Goal: Task Accomplishment & Management: Use online tool/utility

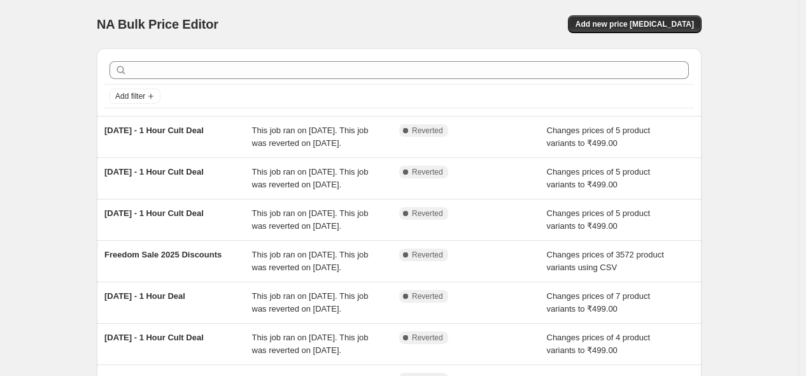
click at [290, 129] on span "This job ran on [DATE]. This job was reverted on [DATE]." at bounding box center [310, 136] width 117 height 22
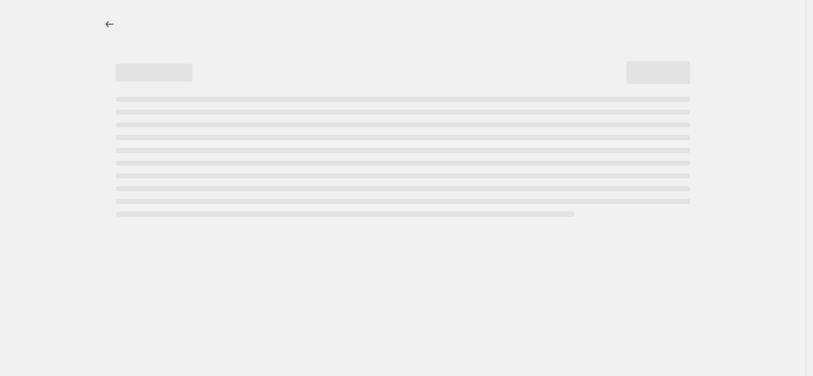
select select "no_change"
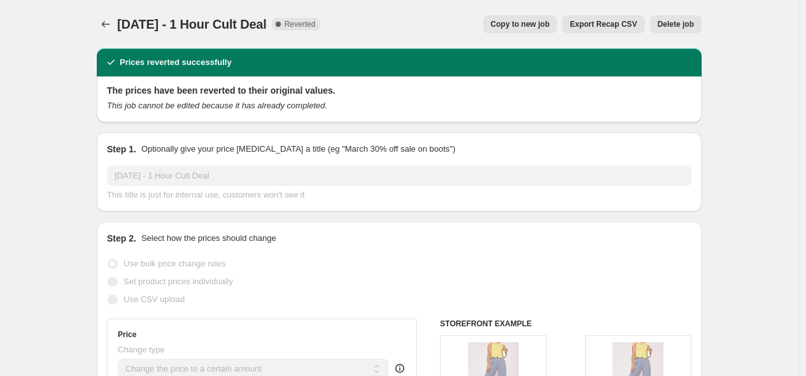
click at [513, 23] on span "Copy to new job" at bounding box center [520, 24] width 59 height 10
select select "no_change"
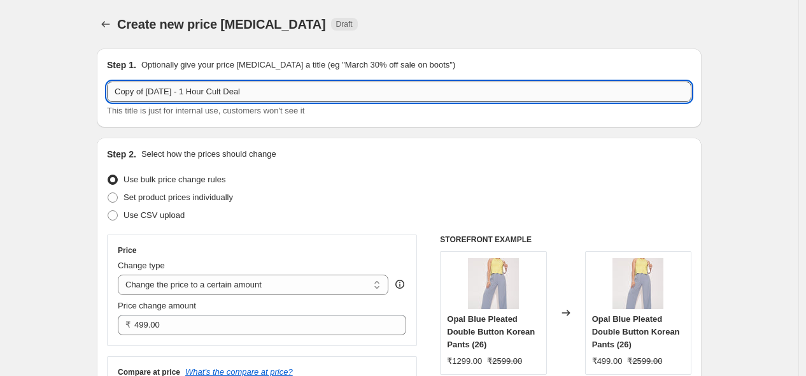
click at [197, 91] on input "Copy of [DATE] - 1 Hour Cult Deal" at bounding box center [399, 92] width 585 height 20
type input "[DATE] - 1 Hour Cult Deal"
click at [279, 185] on div "Use bulk price change rules" at bounding box center [399, 180] width 585 height 18
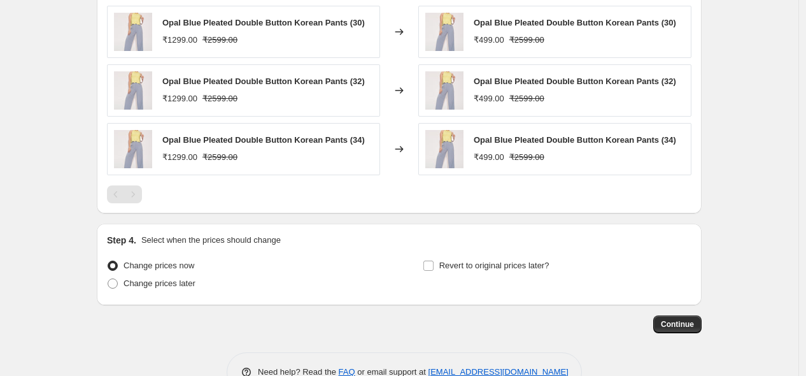
scroll to position [924, 0]
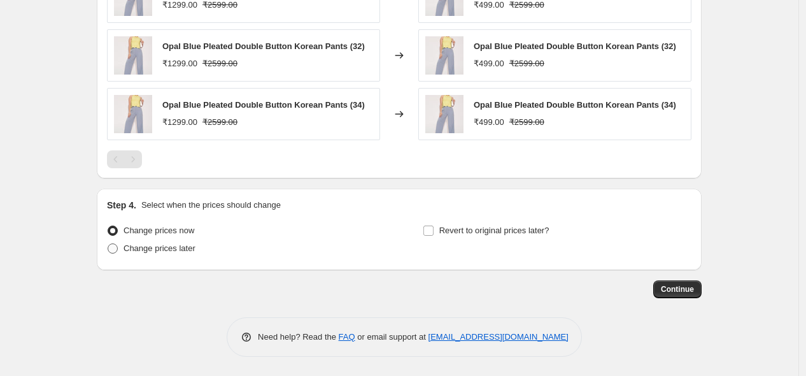
click at [159, 250] on span "Change prices later" at bounding box center [160, 248] width 72 height 10
click at [108, 244] on input "Change prices later" at bounding box center [108, 243] width 1 height 1
radio input "true"
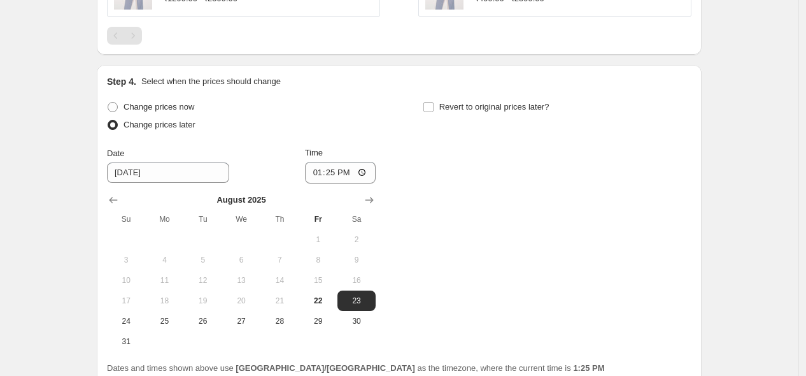
scroll to position [1161, 0]
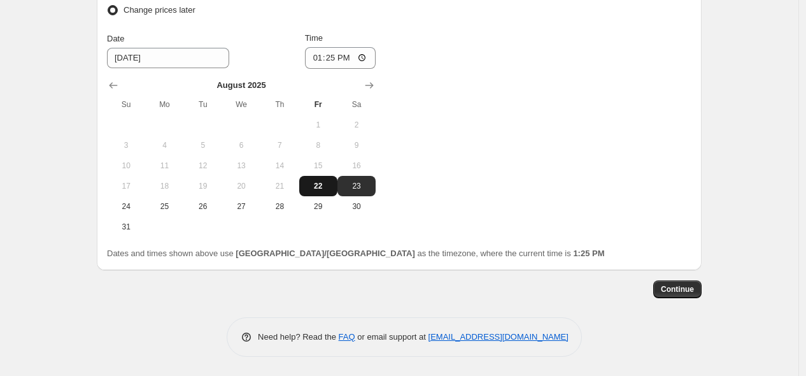
click at [315, 186] on span "22" at bounding box center [318, 186] width 28 height 10
type input "[DATE]"
click at [319, 59] on input "13:25" at bounding box center [340, 58] width 71 height 22
type input "22:00"
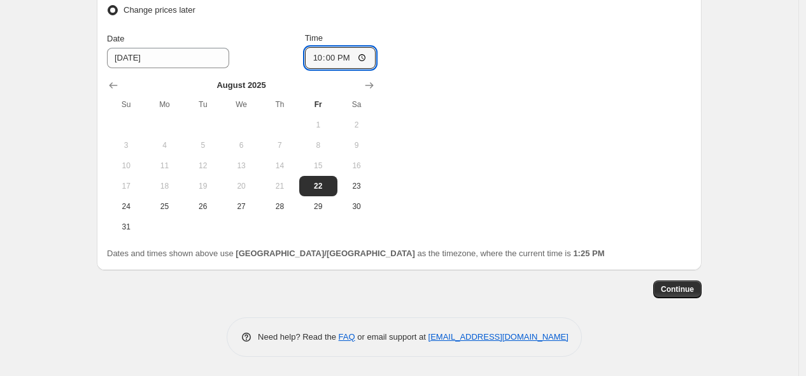
click at [466, 167] on div "Change prices now Change prices later Date [DATE] Time 22:00 [DATE] Su Mo Tu We…" at bounding box center [399, 109] width 585 height 253
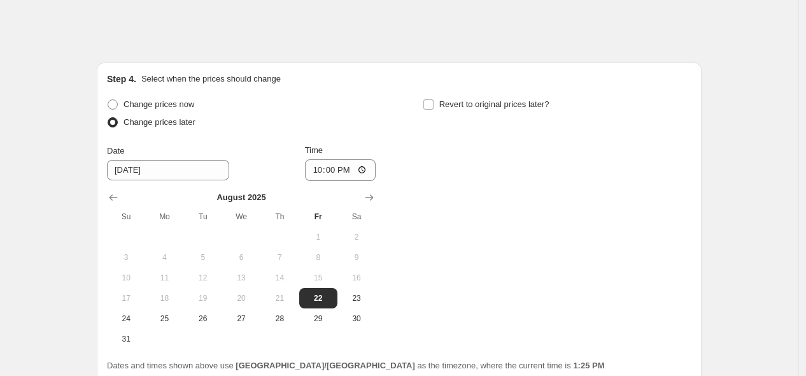
scroll to position [1027, 0]
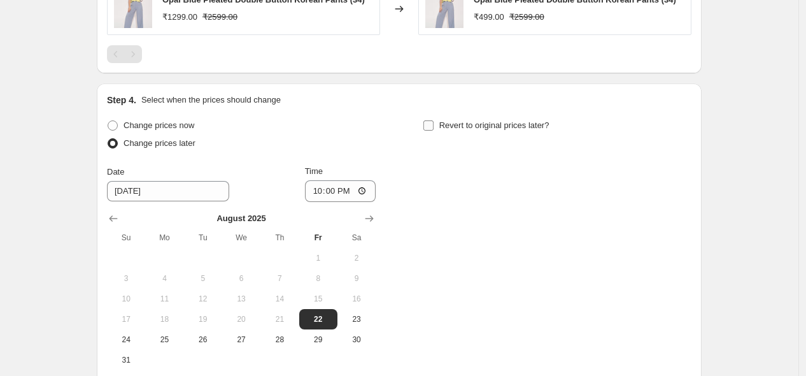
click at [434, 128] on input "Revert to original prices later?" at bounding box center [428, 125] width 10 height 10
checkbox input "true"
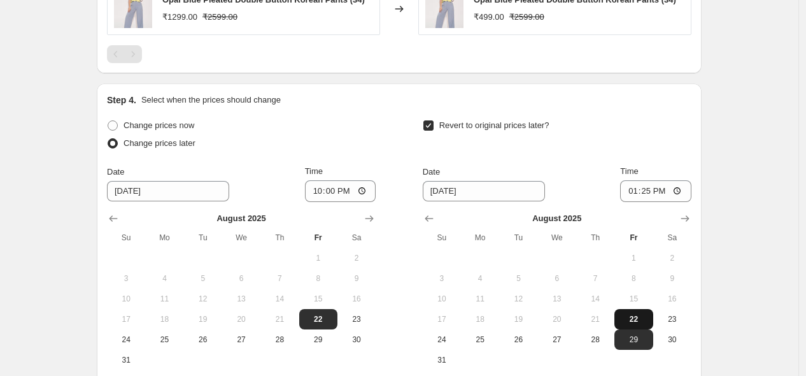
click at [637, 318] on span "22" at bounding box center [634, 319] width 28 height 10
type input "[DATE]"
click at [634, 194] on input "13:25" at bounding box center [655, 191] width 71 height 22
type input "23:00"
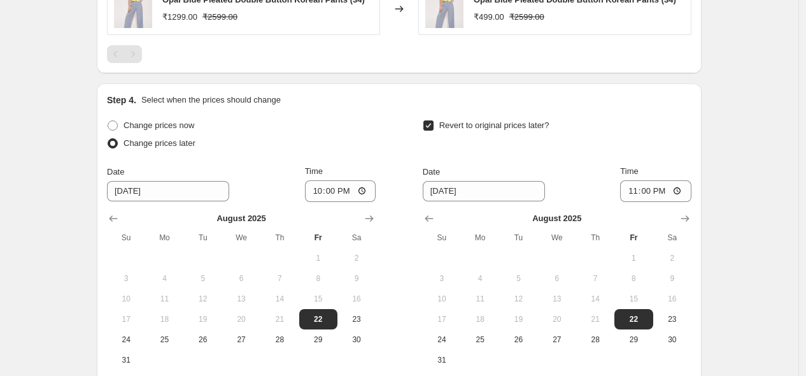
click at [655, 159] on div "Revert to original prices later? Date [DATE] Time 23:00 [DATE] Su Mo Tu We Th F…" at bounding box center [557, 243] width 269 height 253
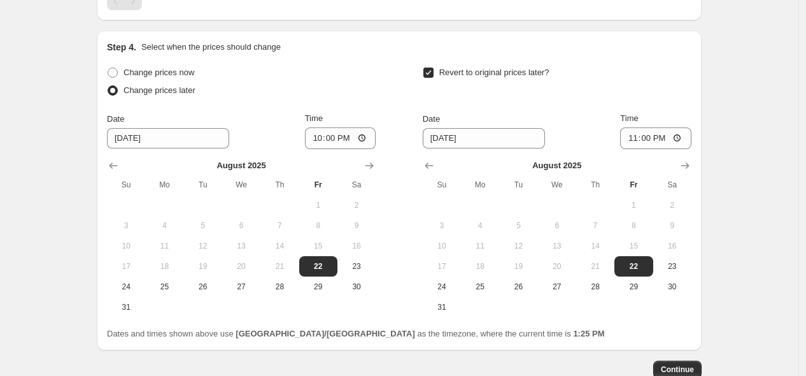
scroll to position [1161, 0]
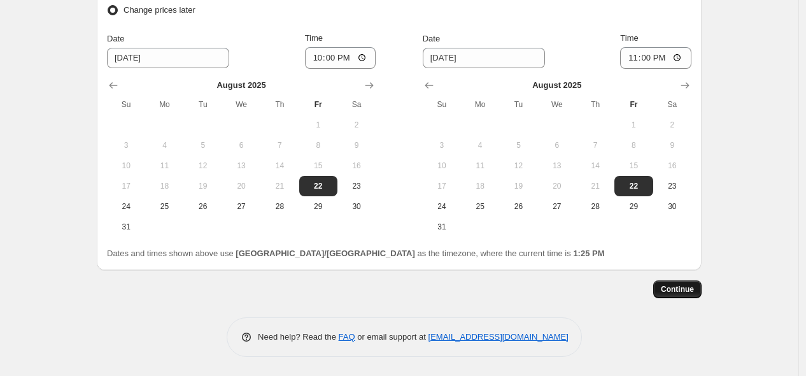
click at [677, 288] on span "Continue" at bounding box center [677, 289] width 33 height 10
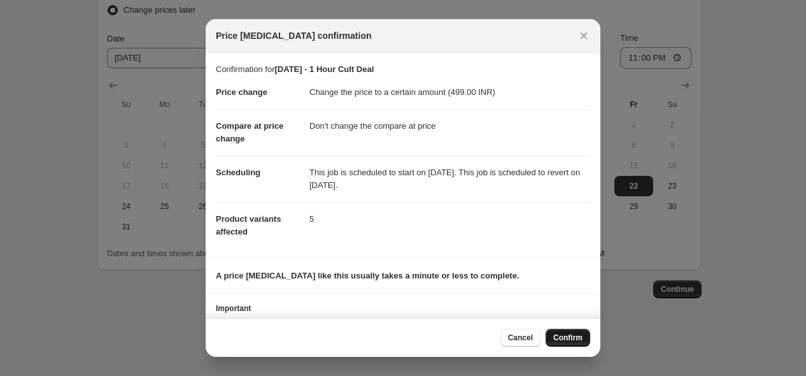
click at [567, 339] on span "Confirm" at bounding box center [567, 337] width 29 height 10
